Goal: Task Accomplishment & Management: Manage account settings

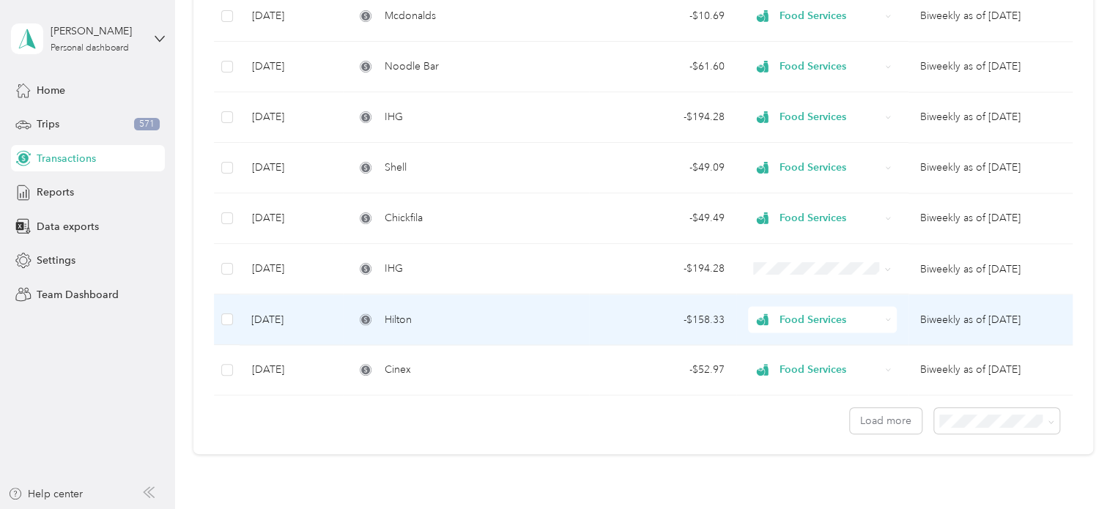
scroll to position [1219, 0]
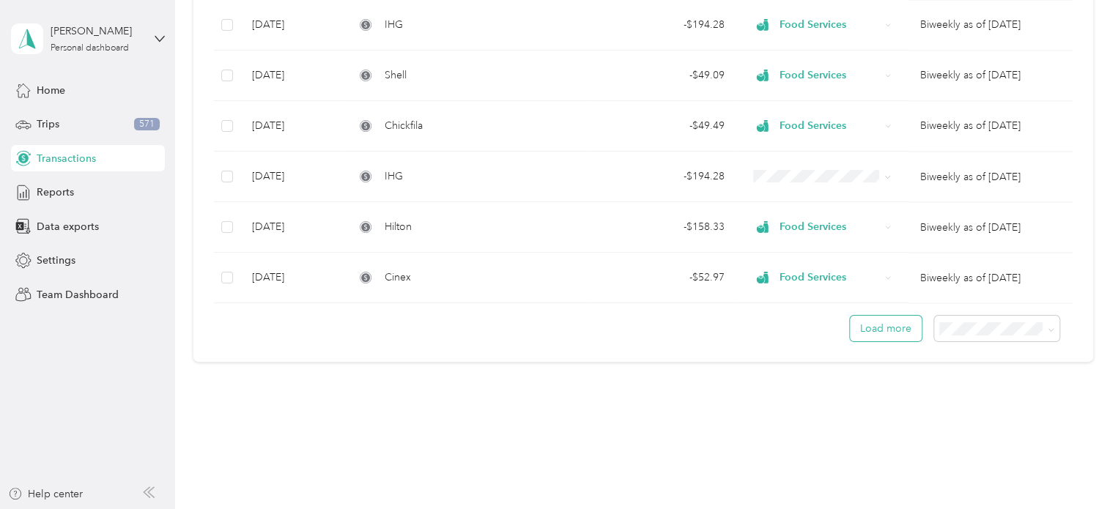
click at [888, 325] on button "Load more" at bounding box center [886, 329] width 72 height 26
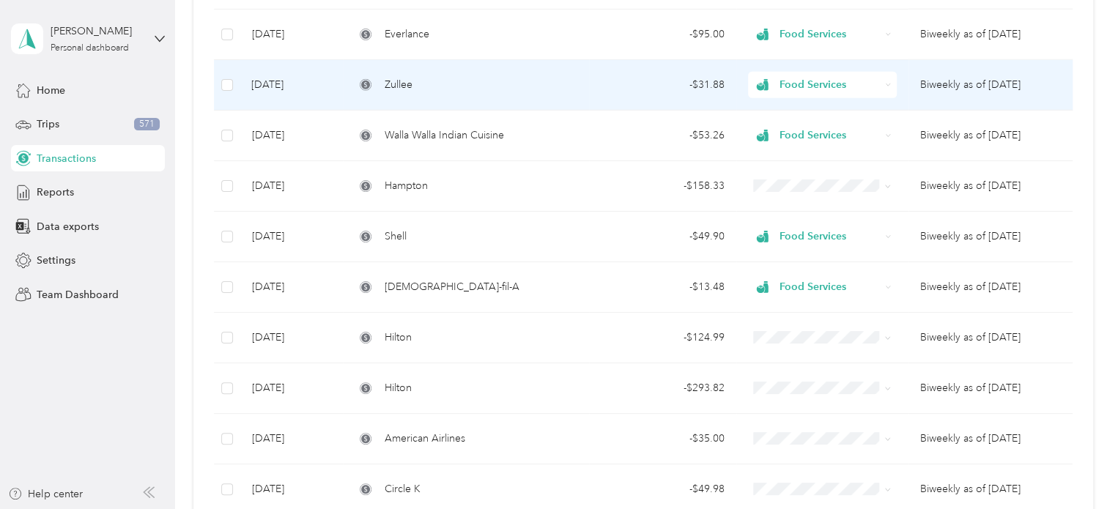
scroll to position [1919, 0]
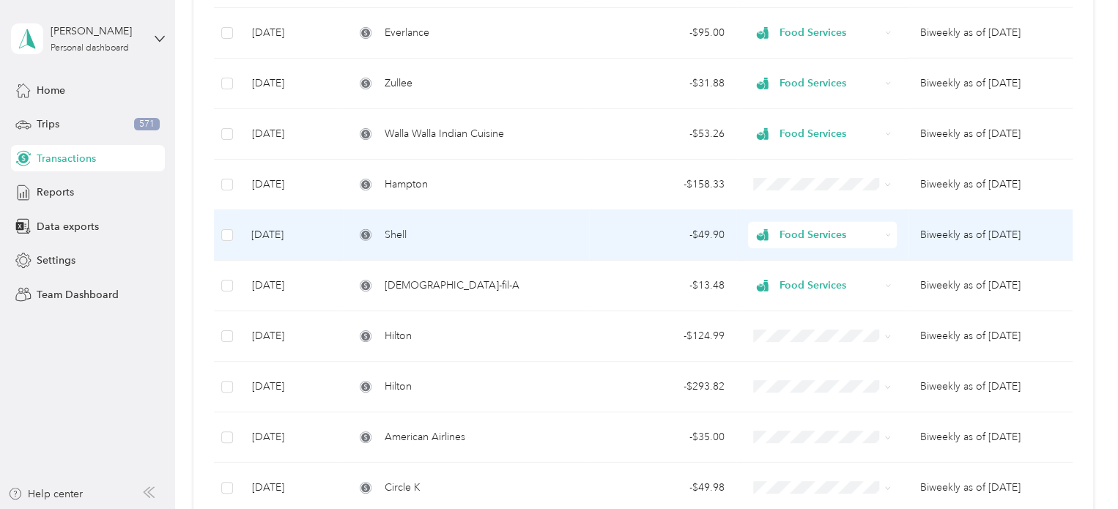
click at [571, 227] on div "Shell" at bounding box center [466, 235] width 222 height 16
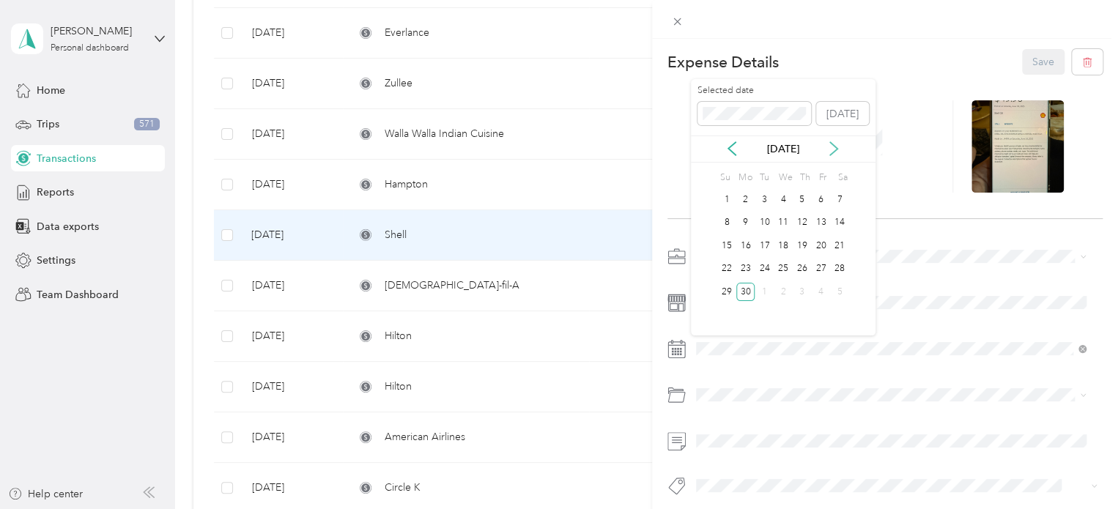
click at [832, 144] on icon at bounding box center [833, 149] width 7 height 13
click at [757, 199] on div "1" at bounding box center [764, 199] width 19 height 18
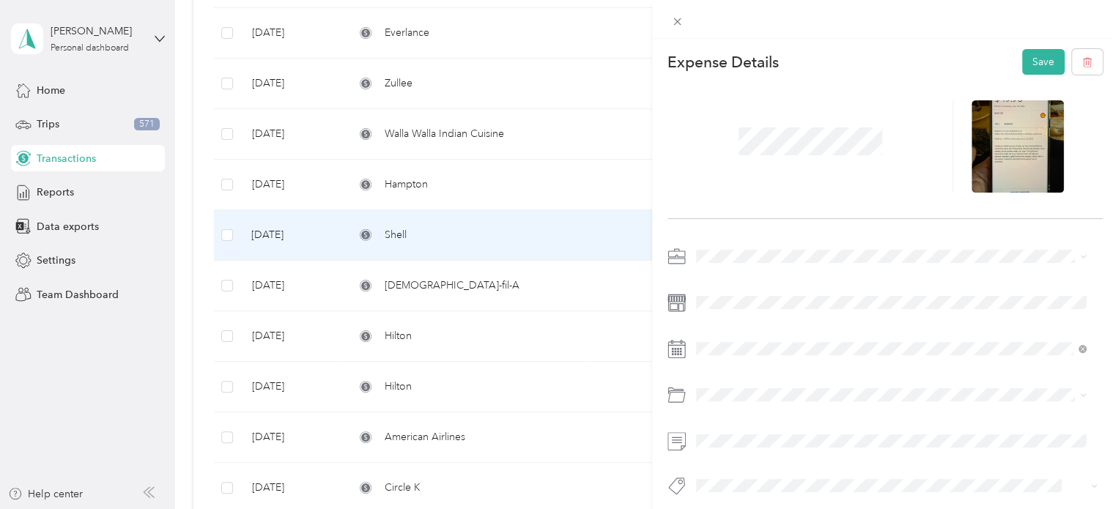
scroll to position [21, 0]
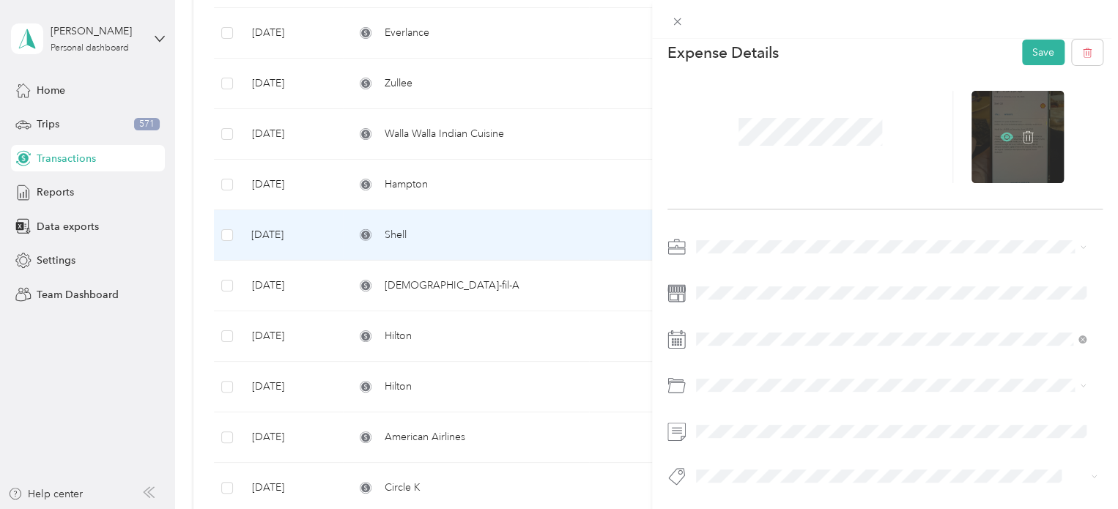
click at [1002, 133] on icon at bounding box center [1006, 137] width 13 height 9
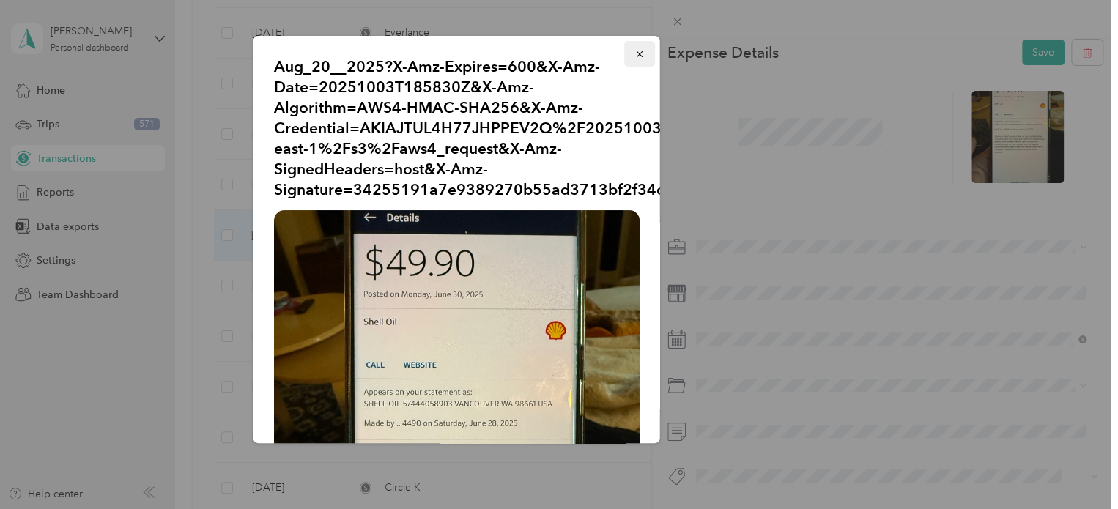
click at [634, 58] on icon "button" at bounding box center [639, 54] width 10 height 10
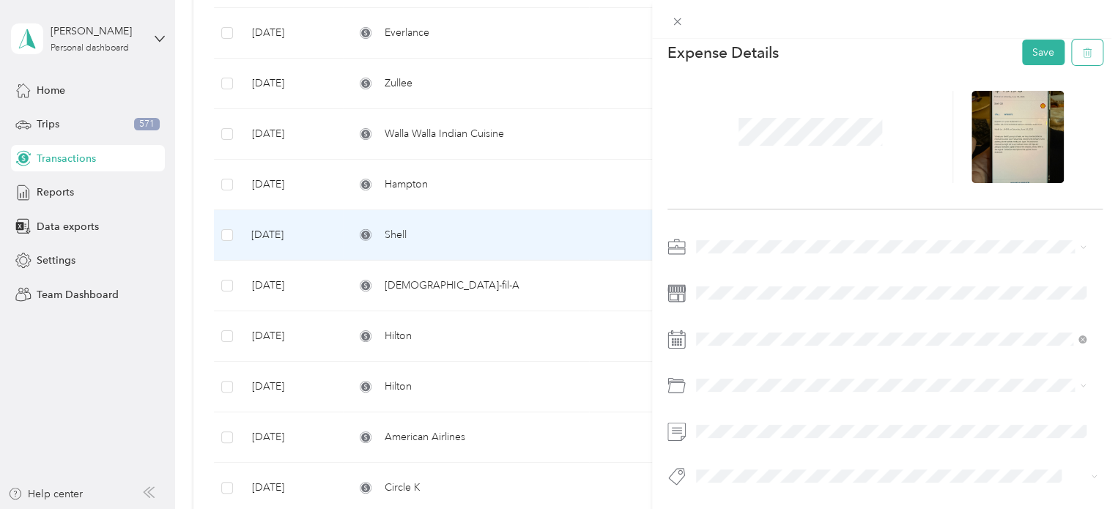
click at [1072, 46] on button "button" at bounding box center [1087, 53] width 31 height 26
click at [1030, 54] on button "Yes" at bounding box center [1032, 51] width 29 height 23
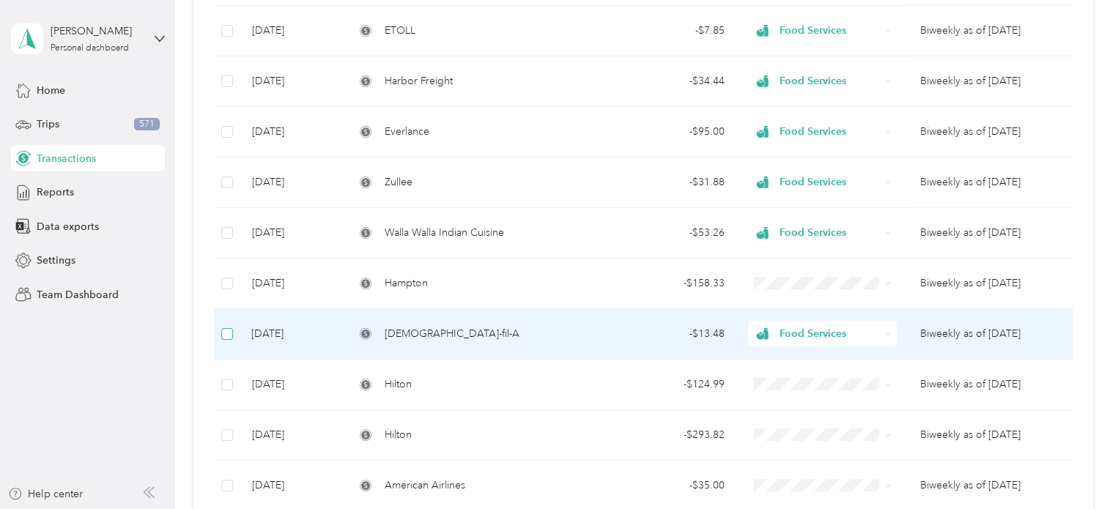
scroll to position [1819, 0]
click at [887, 333] on div "Food Services" at bounding box center [822, 335] width 149 height 26
click at [609, 336] on div "- $13.48" at bounding box center [663, 335] width 124 height 16
drag, startPoint x: 560, startPoint y: 328, endPoint x: 455, endPoint y: 330, distance: 105.5
click at [455, 330] on div "[DEMOGRAPHIC_DATA]-fil-A" at bounding box center [466, 335] width 222 height 16
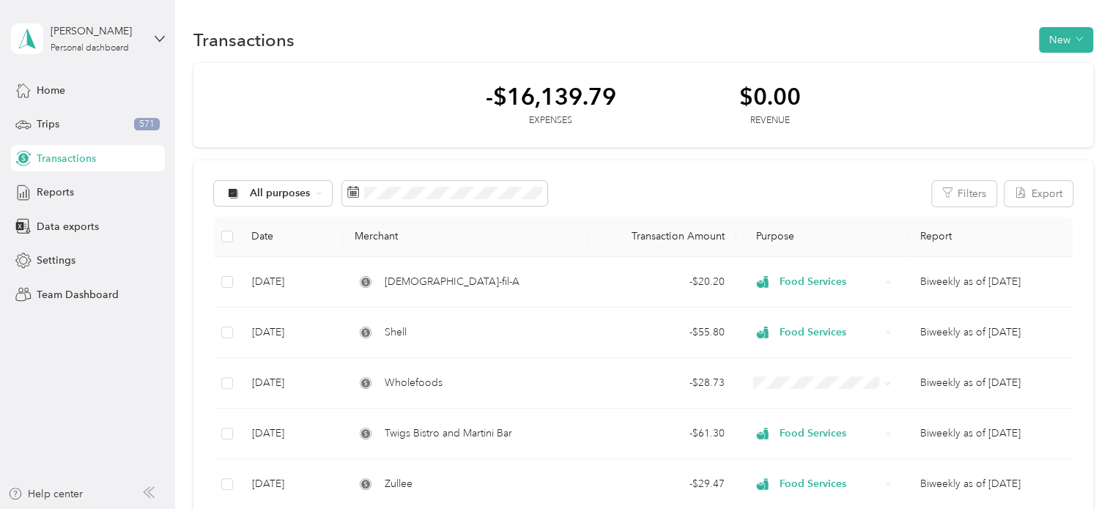
scroll to position [0, 0]
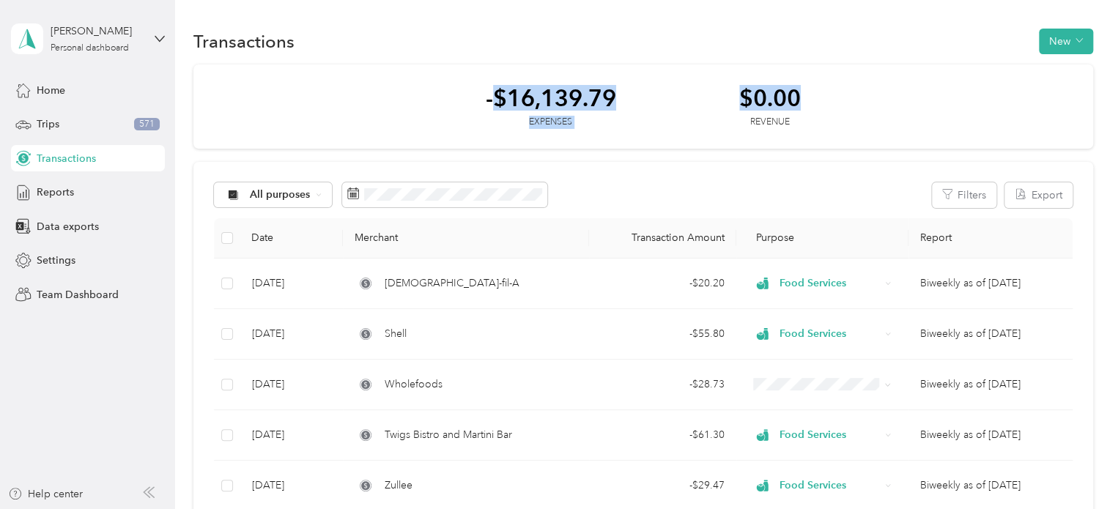
drag, startPoint x: 809, startPoint y: 89, endPoint x: 494, endPoint y: 86, distance: 315.1
click at [494, 86] on div "-$16,139.79 Expenses $0.00 Revenue" at bounding box center [643, 106] width 900 height 85
click at [626, 93] on div "-$16,139.79 Expenses $0.00 Revenue" at bounding box center [643, 106] width 900 height 85
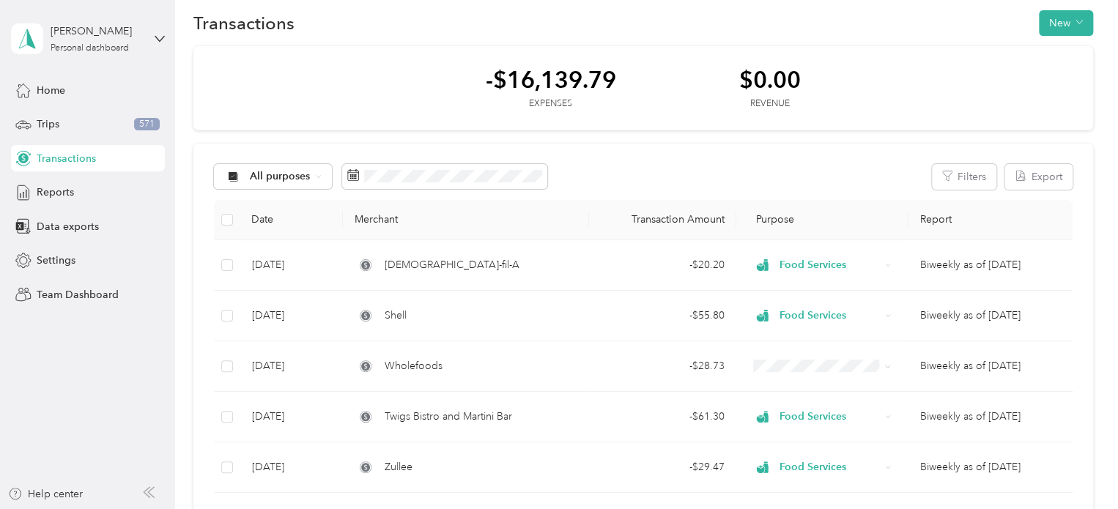
scroll to position [21, 0]
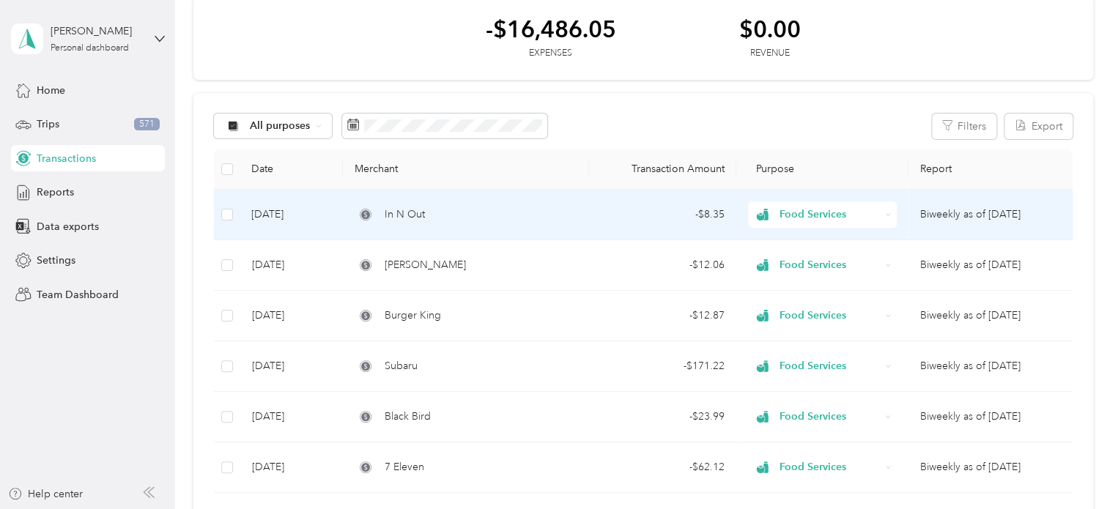
scroll to position [70, 0]
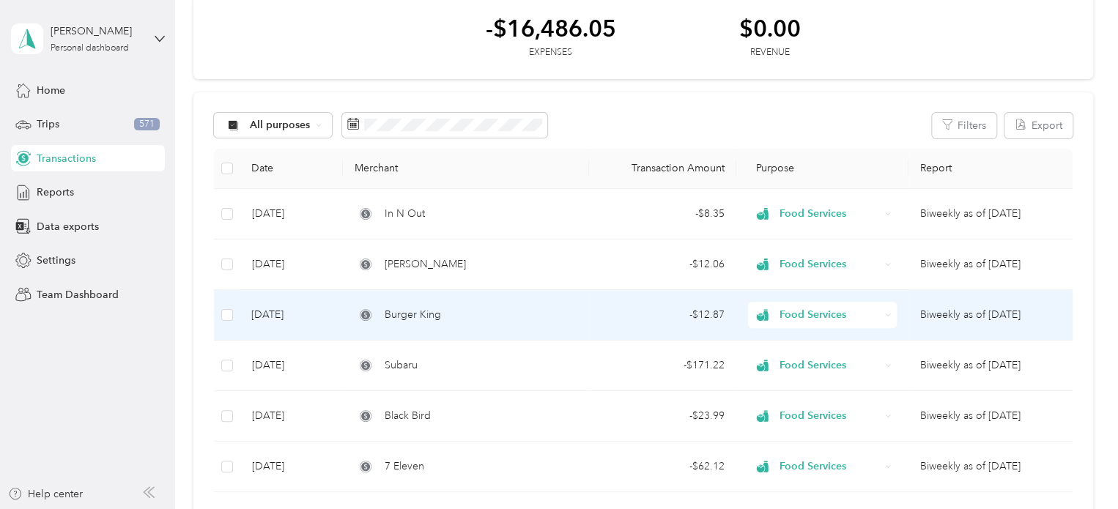
click at [620, 311] on div "- $12.87" at bounding box center [663, 315] width 124 height 16
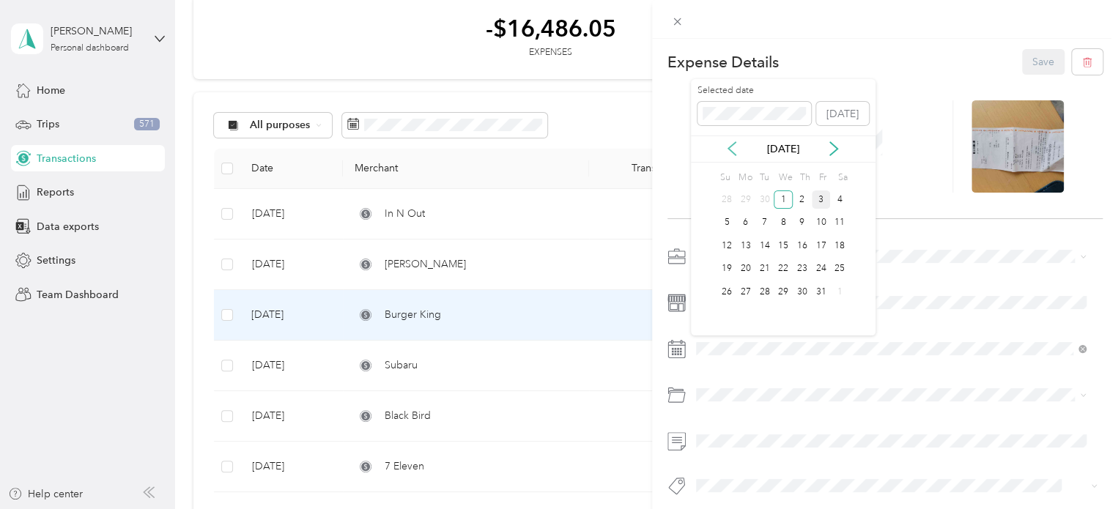
click at [730, 153] on icon at bounding box center [732, 148] width 15 height 15
click at [744, 297] on div "29" at bounding box center [745, 292] width 19 height 18
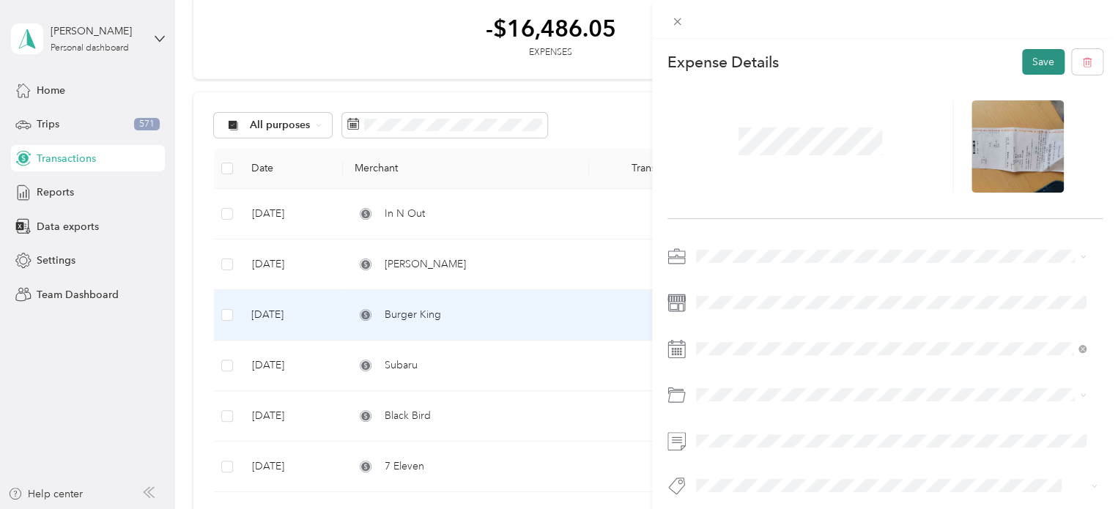
click at [1022, 73] on button "Save" at bounding box center [1043, 62] width 42 height 26
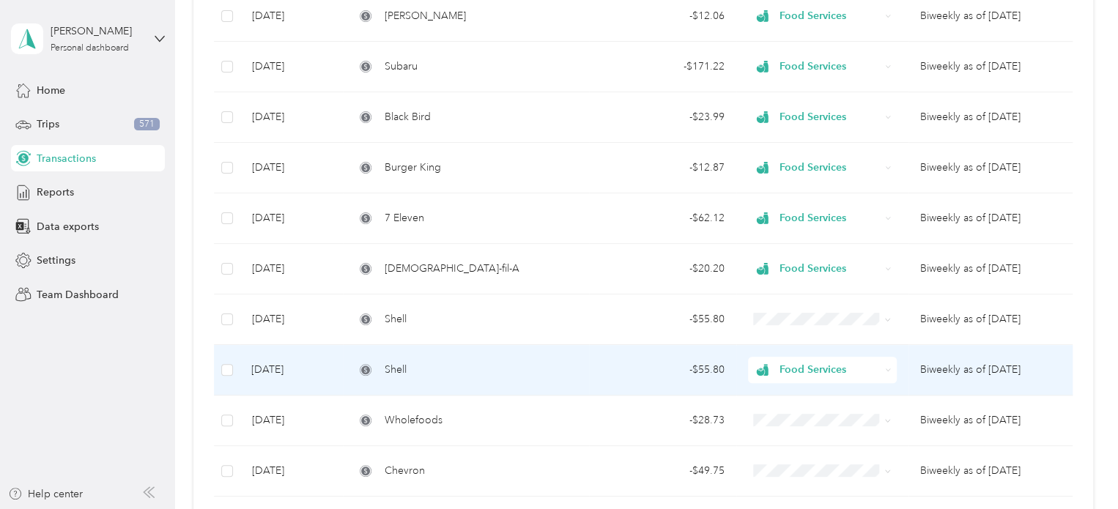
scroll to position [295, 0]
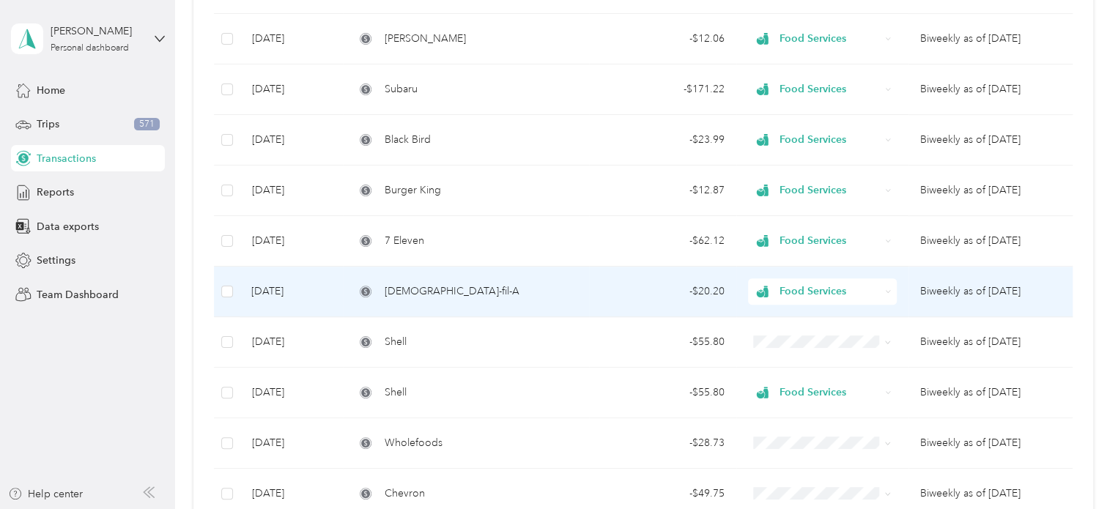
click at [544, 303] on td "[DEMOGRAPHIC_DATA]-fil-A" at bounding box center [465, 292] width 245 height 51
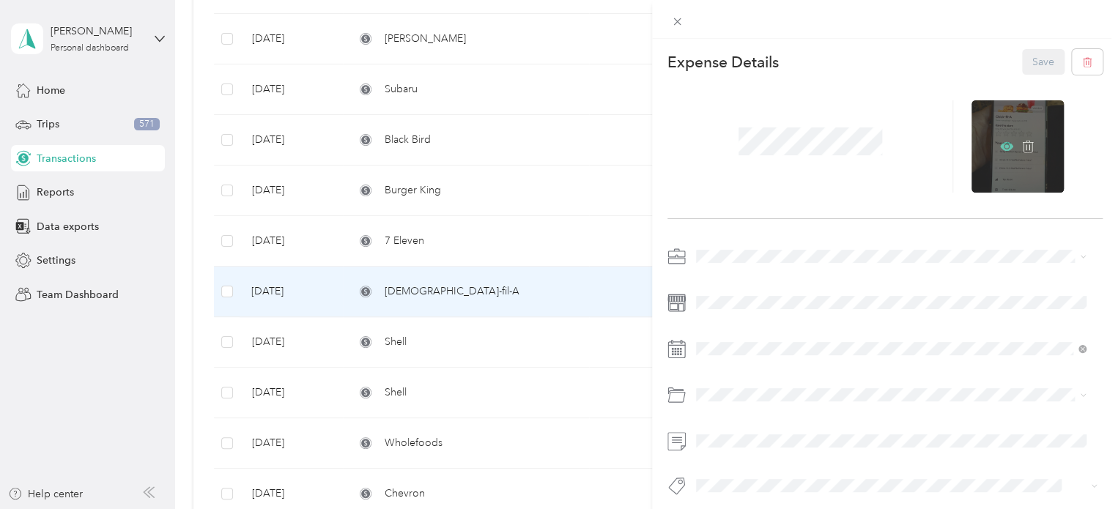
click at [1000, 146] on icon at bounding box center [1006, 146] width 13 height 9
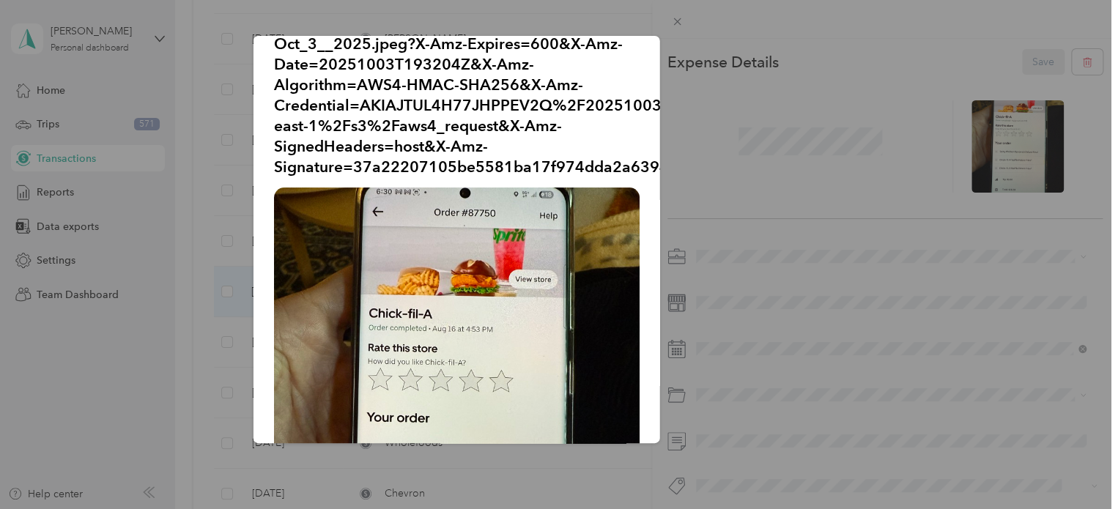
scroll to position [25, 0]
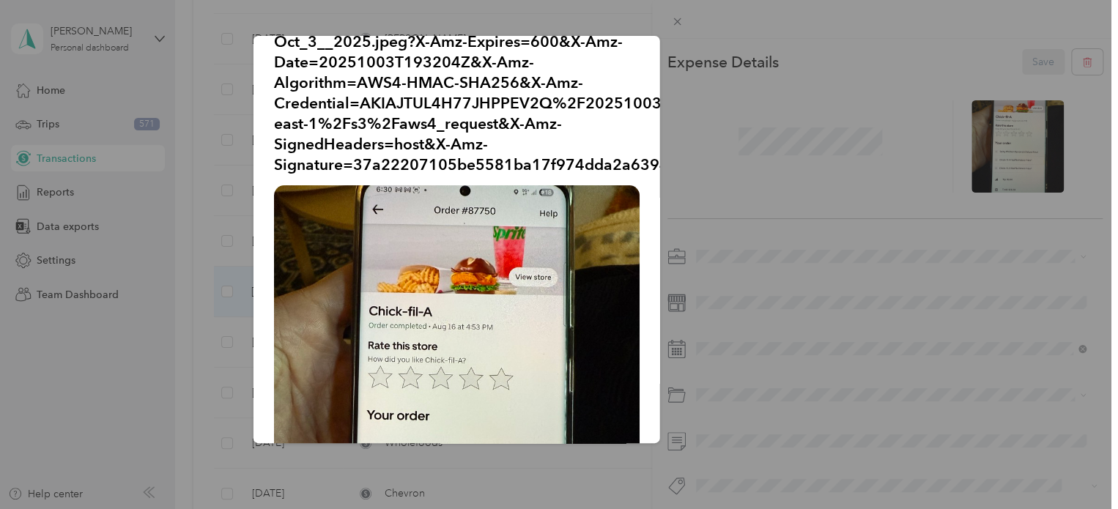
click at [791, 216] on div "Oct_3__2025.jpeg?X-Amz-Expires=600&X-Amz-Date=20251003T193204Z&X-Amz-Algorithm=…" at bounding box center [762, 242] width 407 height 412
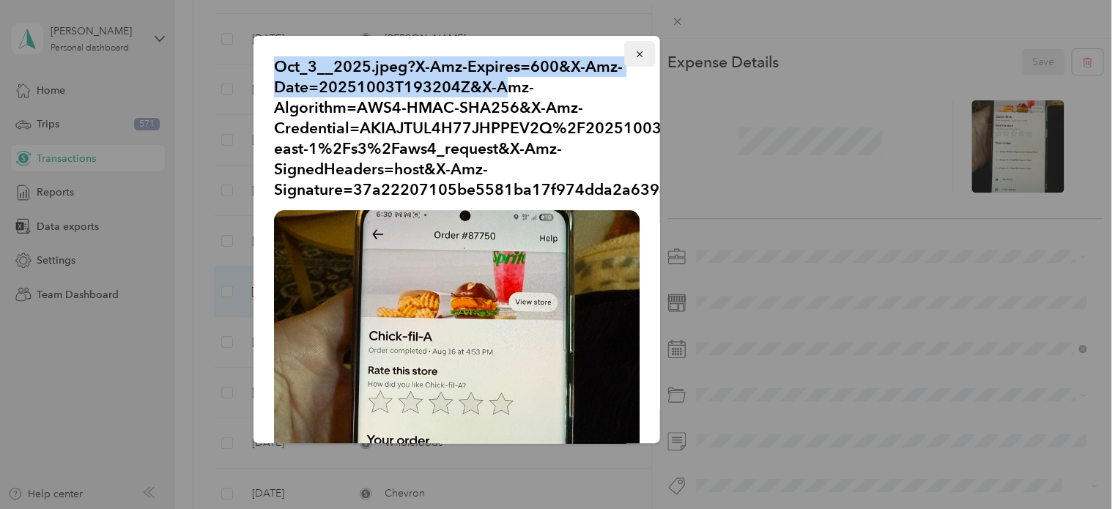
drag, startPoint x: 714, startPoint y: 92, endPoint x: 626, endPoint y: 54, distance: 95.8
click at [626, 54] on div "Oct_3__2025.jpeg?X-Amz-Expires=600&X-Amz-Date=20251003T193204Z&X-Amz-Algorithm=…" at bounding box center [762, 242] width 407 height 412
click at [634, 54] on icon "button" at bounding box center [639, 54] width 10 height 10
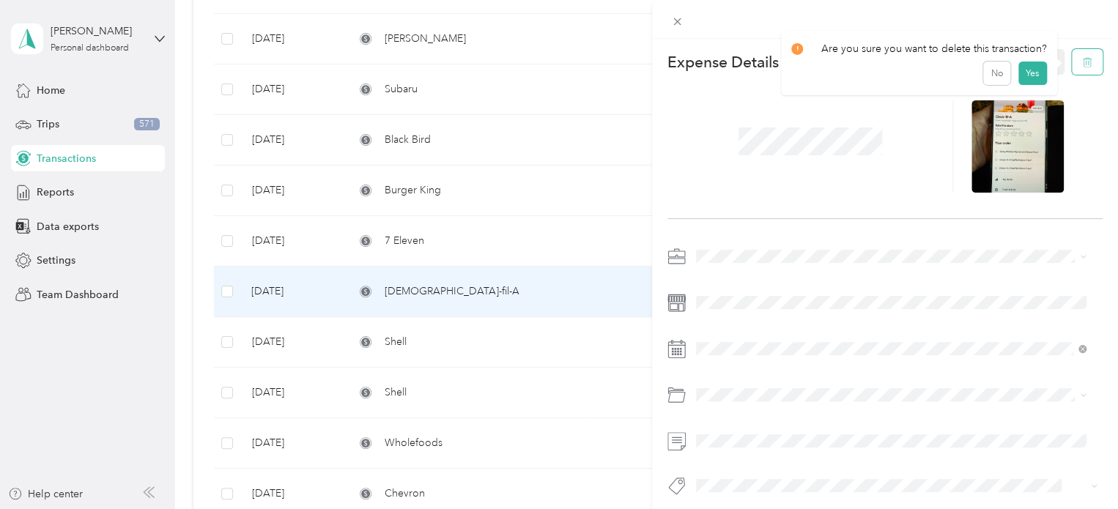
click at [1086, 61] on button "button" at bounding box center [1087, 62] width 31 height 26
click at [1039, 73] on button "Yes" at bounding box center [1032, 72] width 29 height 23
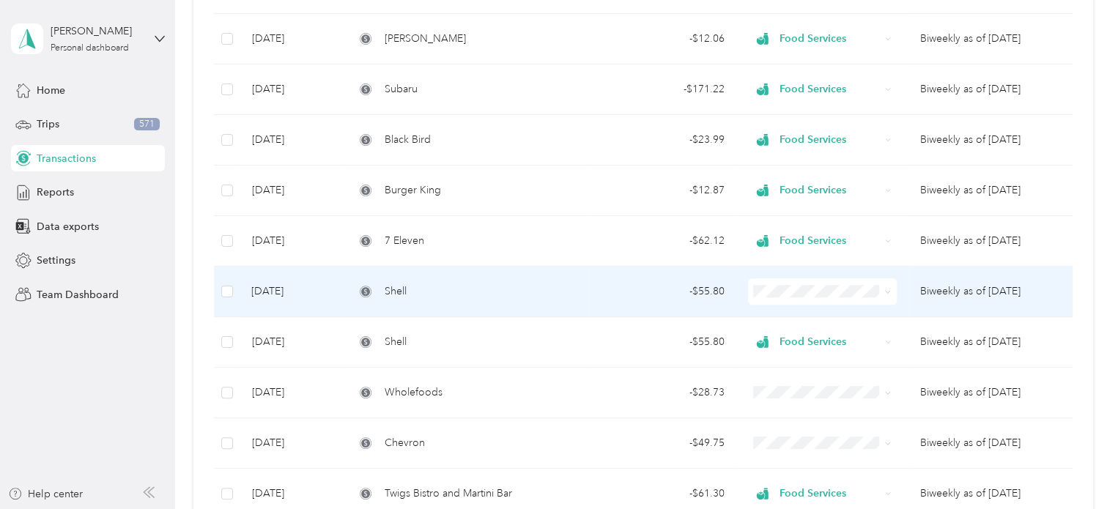
click at [684, 289] on div "- $55.80" at bounding box center [663, 292] width 124 height 16
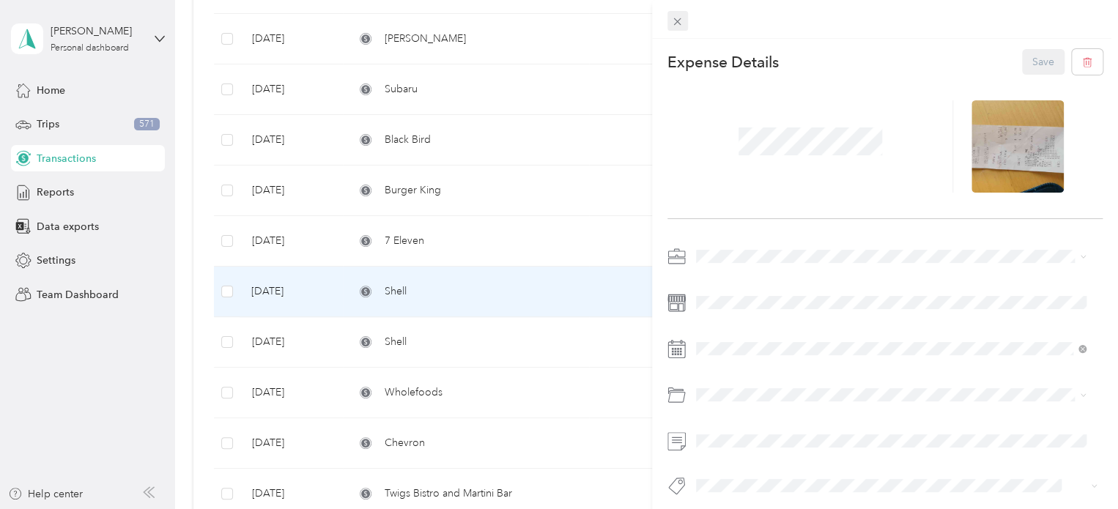
click at [684, 23] on span at bounding box center [677, 21] width 21 height 21
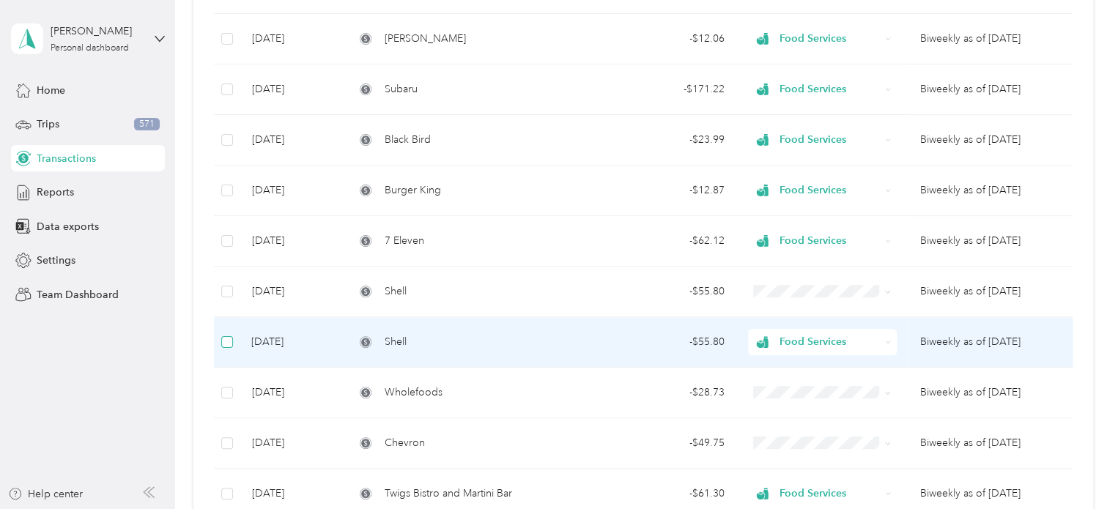
click at [226, 348] on label at bounding box center [227, 342] width 12 height 16
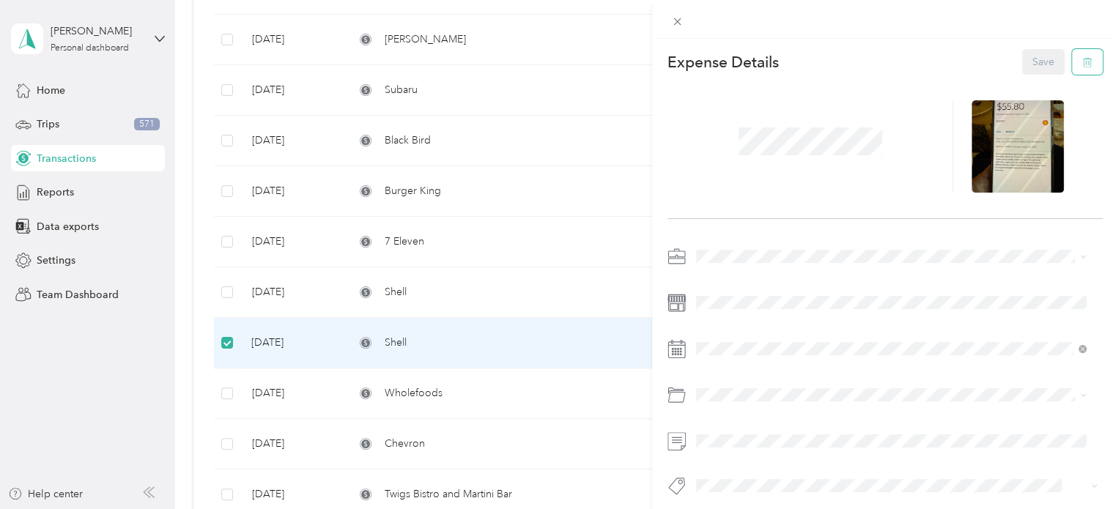
click at [1082, 62] on icon "button" at bounding box center [1087, 62] width 10 height 10
click at [1032, 74] on button "Yes" at bounding box center [1032, 72] width 29 height 23
